Goal: Transaction & Acquisition: Register for event/course

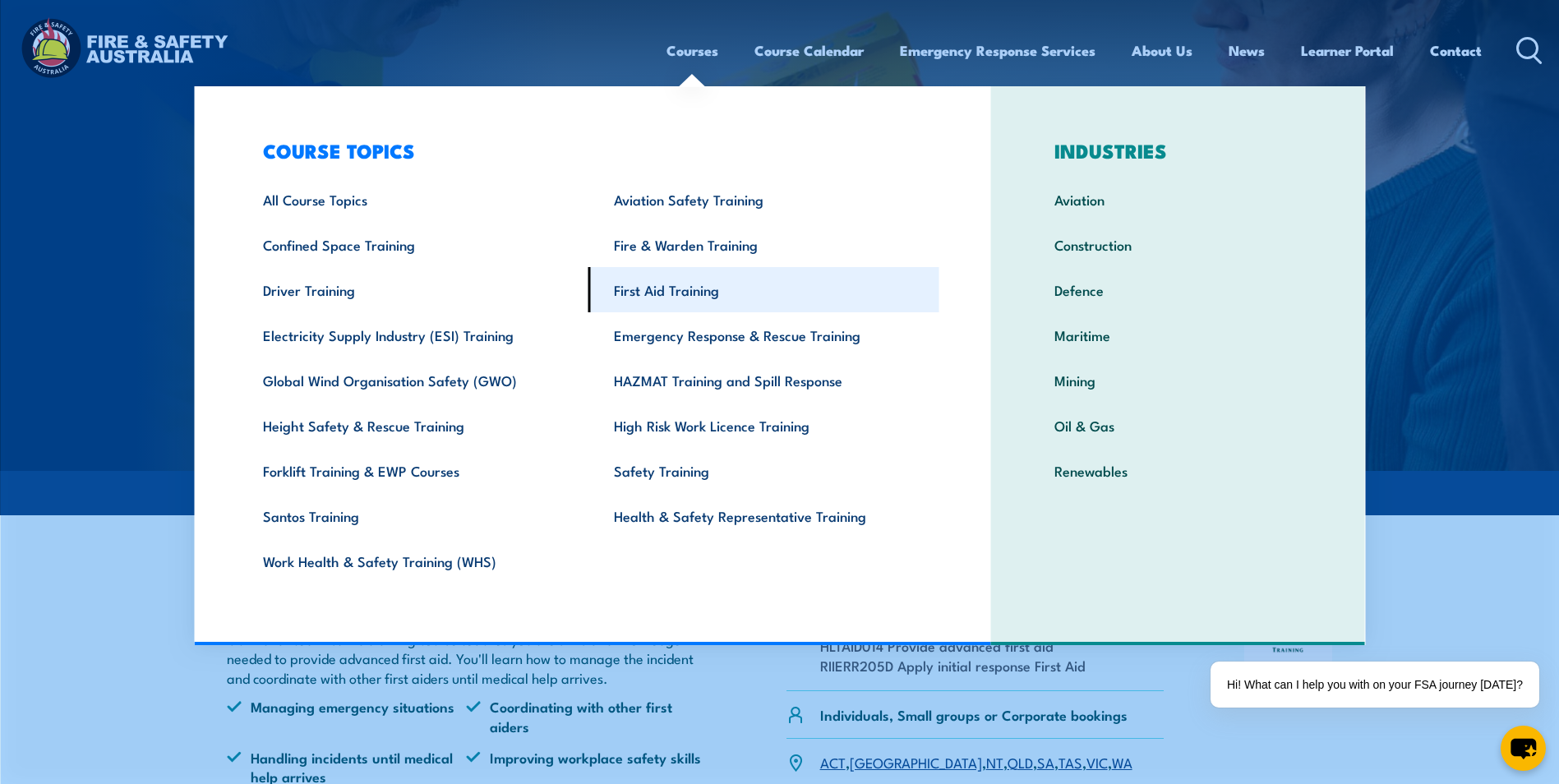
click at [654, 295] on link "First Aid Training" at bounding box center [764, 289] width 351 height 46
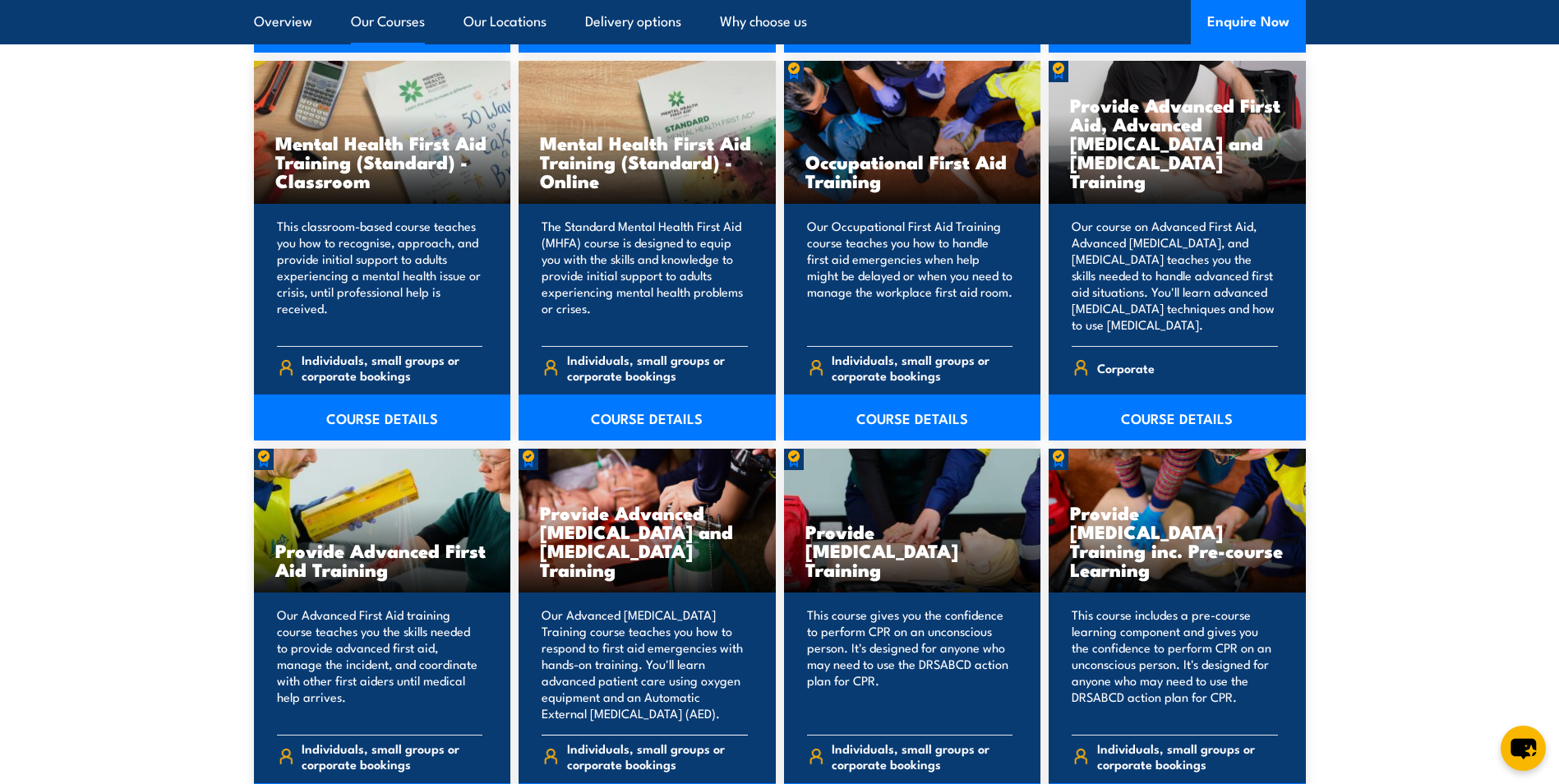
scroll to position [1890, 0]
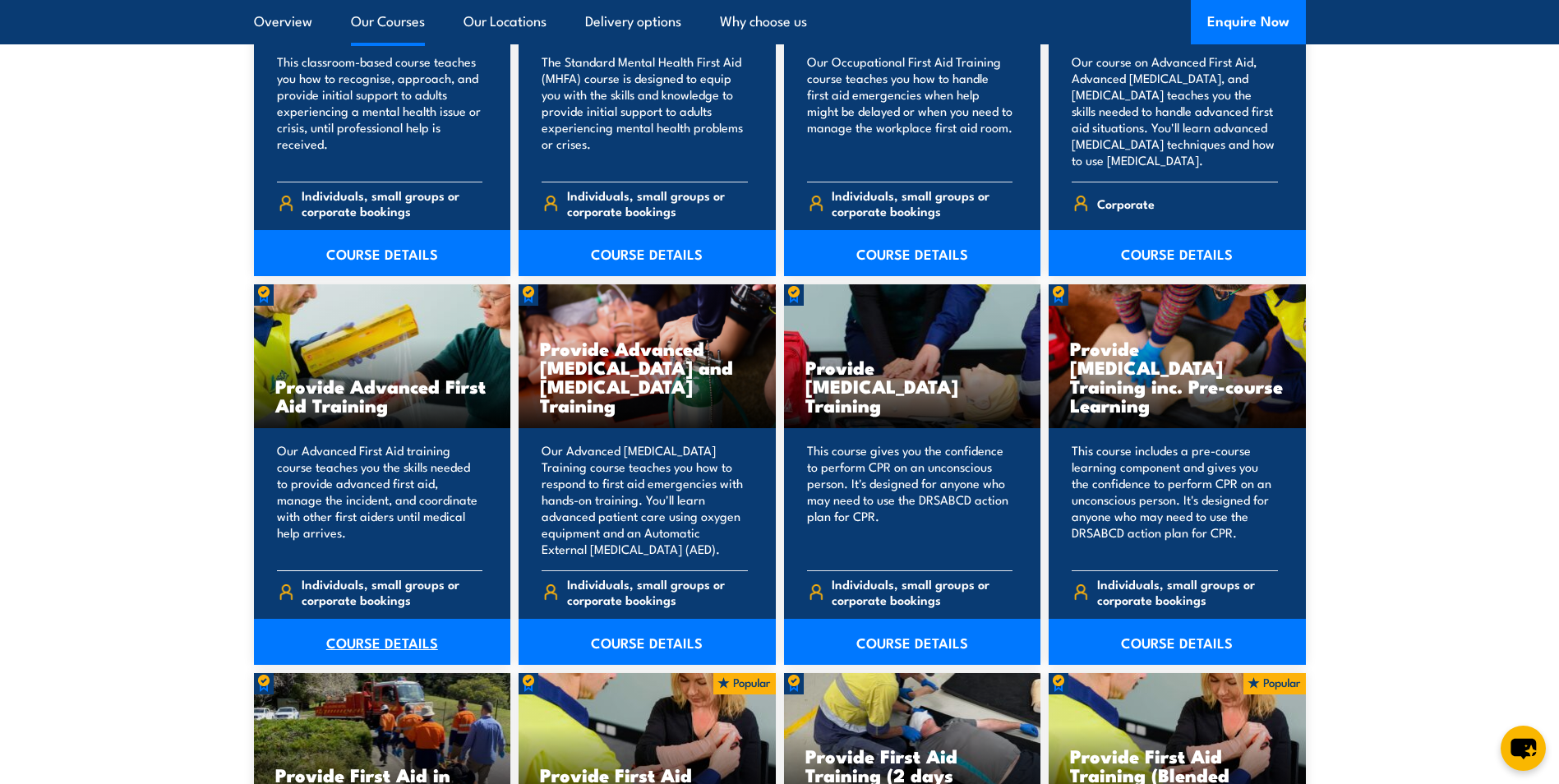
click at [360, 655] on link "COURSE DETAILS" at bounding box center [382, 641] width 257 height 46
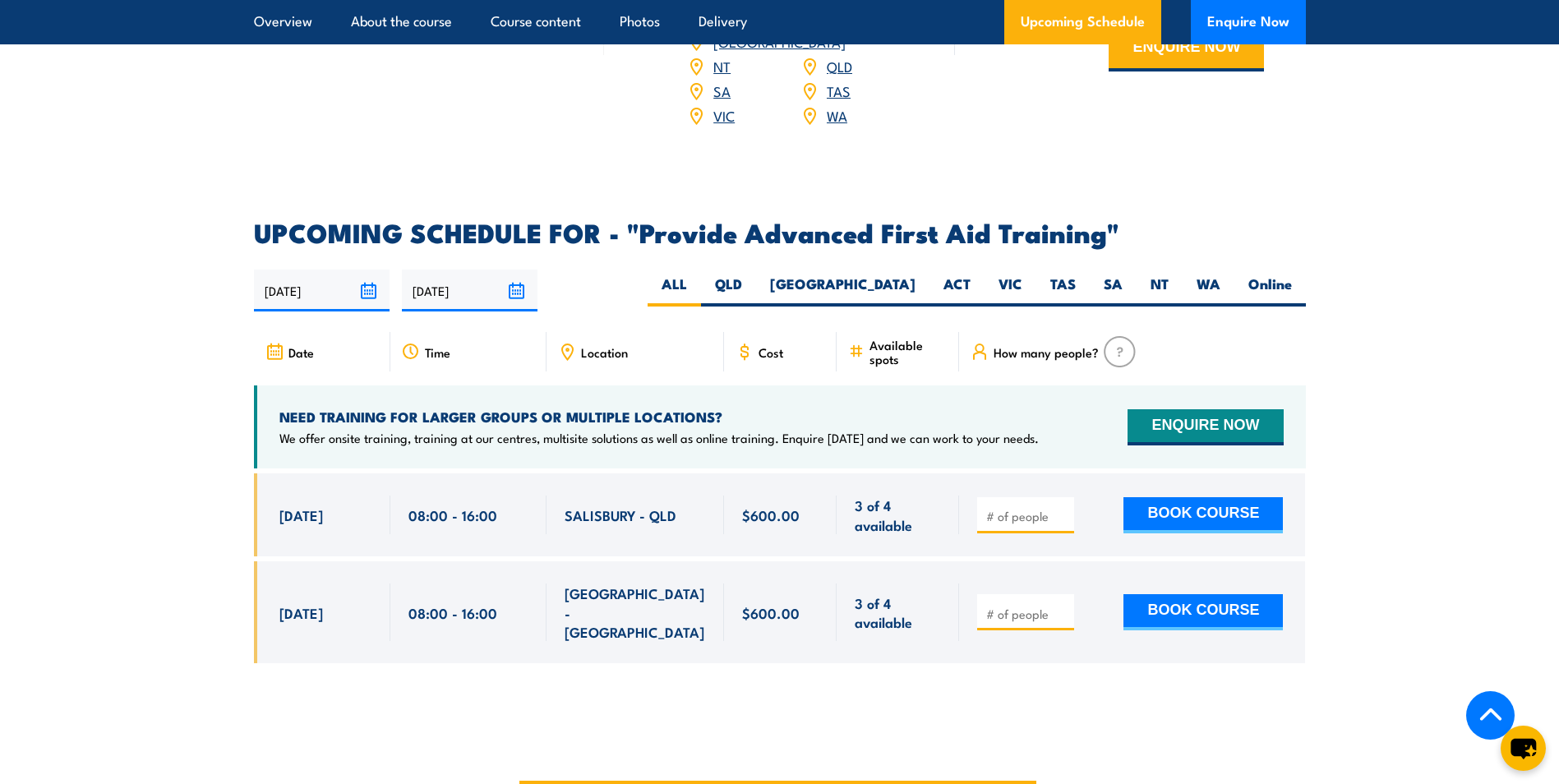
scroll to position [2629, 0]
